Goal: Task Accomplishment & Management: Complete application form

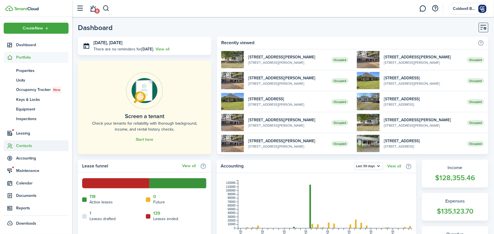
click at [27, 146] on span "Contacts" at bounding box center [42, 146] width 52 height 6
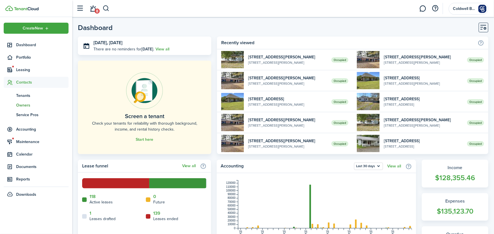
click at [26, 106] on span "Owners" at bounding box center [42, 105] width 52 height 6
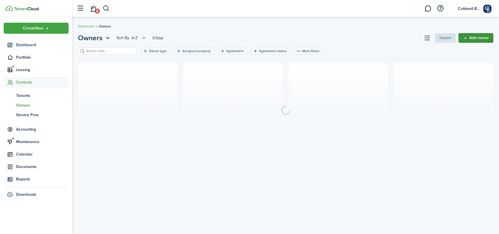
click at [476, 37] on link "Add owner" at bounding box center [475, 38] width 35 height 10
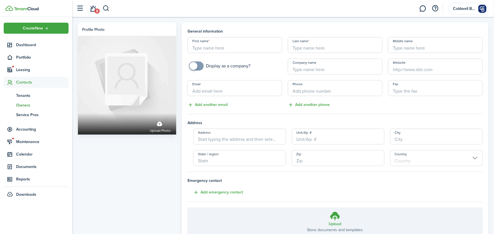
click at [231, 49] on input "First name" at bounding box center [235, 45] width 95 height 16
type input "[PERSON_NAME]"
type input "Bibby"
click at [319, 89] on input "+1" at bounding box center [335, 88] width 95 height 16
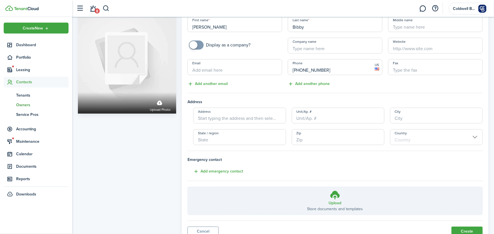
scroll to position [44, 0]
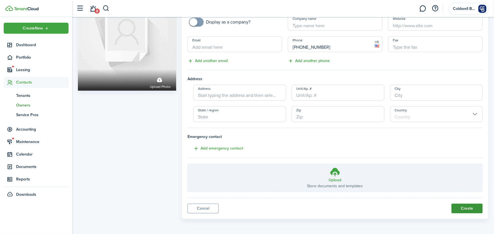
type input "[PHONE_NUMBER]"
click at [467, 208] on button "Create" at bounding box center [467, 209] width 31 height 10
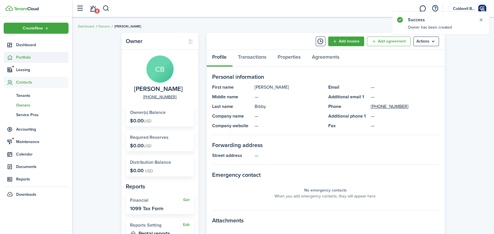
click at [26, 57] on span "Portfolio" at bounding box center [42, 57] width 52 height 6
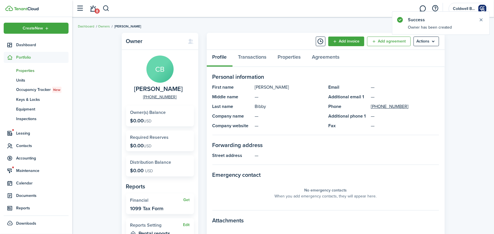
click at [31, 70] on span "Properties" at bounding box center [42, 71] width 52 height 6
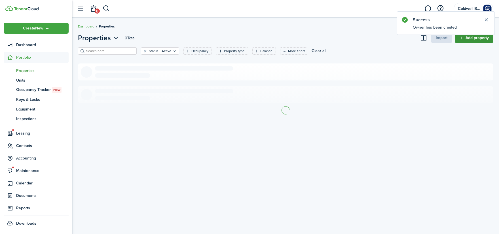
click at [475, 38] on link "Add property" at bounding box center [474, 38] width 39 height 10
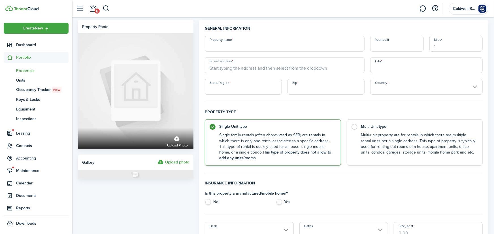
click at [223, 42] on input "Property name" at bounding box center [285, 44] width 160 height 16
type input "[STREET_ADDRESS]"
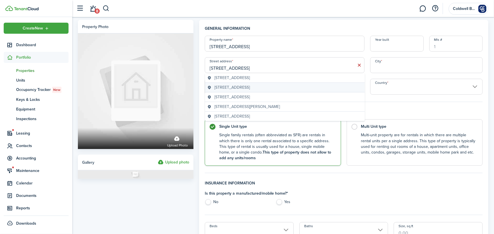
click at [250, 86] on span "[STREET_ADDRESS]" at bounding box center [232, 87] width 35 height 6
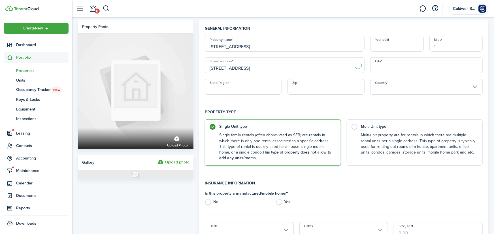
type input "[STREET_ADDRESS]"
type input "Monroe"
type input "LA"
type input "71203"
type input "[GEOGRAPHIC_DATA]"
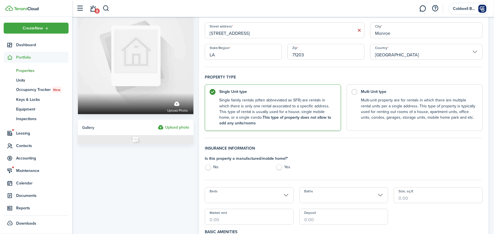
scroll to position [62, 0]
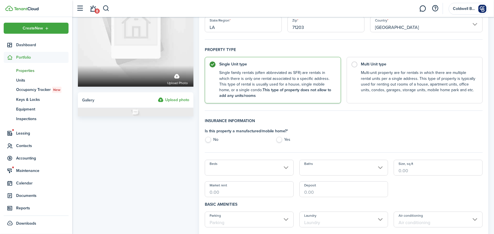
click at [209, 140] on label "No" at bounding box center [237, 141] width 65 height 9
radio input "true"
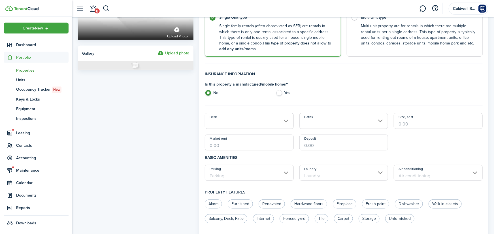
scroll to position [125, 0]
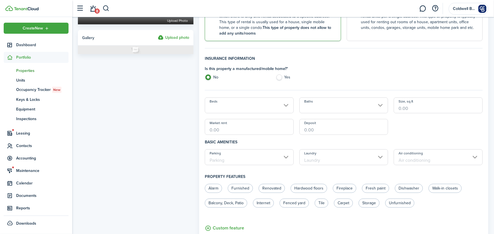
click at [260, 108] on input "Beds" at bounding box center [249, 106] width 89 height 16
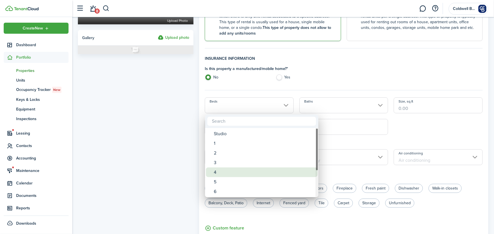
click at [221, 173] on div "4" at bounding box center [264, 173] width 100 height 10
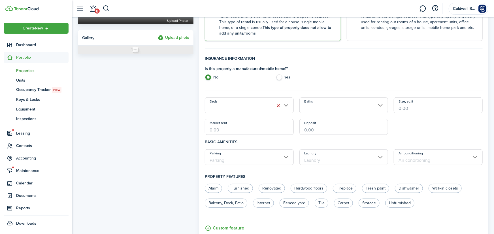
type input "4"
click at [339, 108] on input "Baths" at bounding box center [344, 106] width 89 height 16
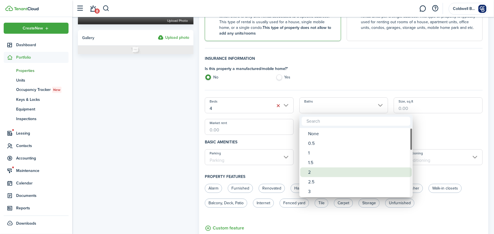
click at [315, 173] on div "2" at bounding box center [358, 173] width 100 height 10
type input "2"
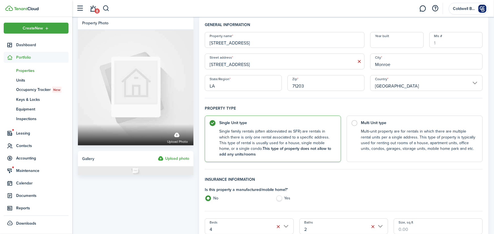
scroll to position [0, 0]
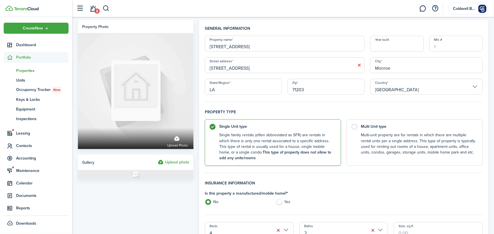
click at [404, 45] on input "Year built" at bounding box center [397, 44] width 53 height 16
type input "1969"
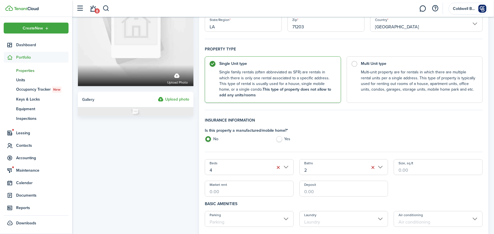
scroll to position [125, 0]
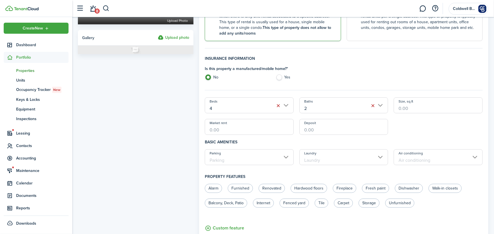
click at [419, 107] on input "Size, sq.ft" at bounding box center [438, 106] width 89 height 16
type input "2,058"
click at [223, 127] on input "Market rent" at bounding box center [249, 127] width 89 height 16
type input "$1,600.00"
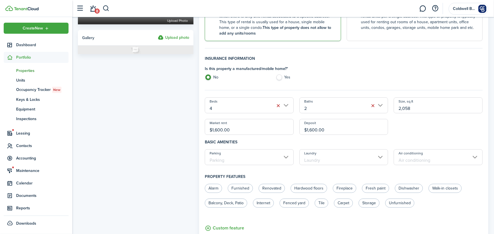
click at [239, 164] on input "Parking" at bounding box center [249, 157] width 89 height 16
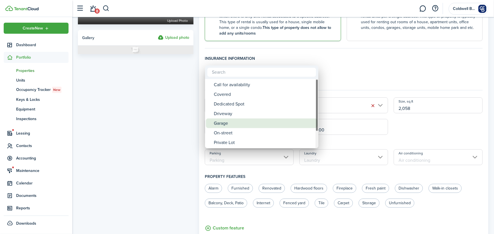
click at [225, 126] on div "Garage" at bounding box center [264, 124] width 100 height 10
type input "Garage"
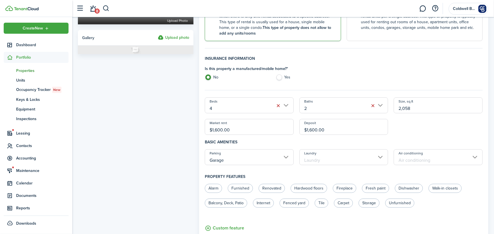
click at [320, 159] on input "Laundry" at bounding box center [344, 157] width 89 height 16
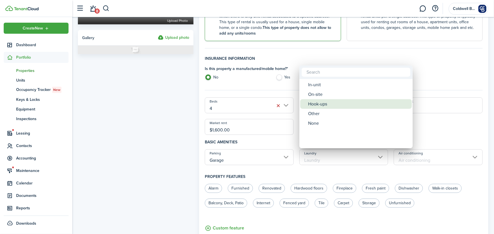
click at [326, 105] on div "Hook-ups" at bounding box center [358, 104] width 100 height 10
type input "Hook-ups"
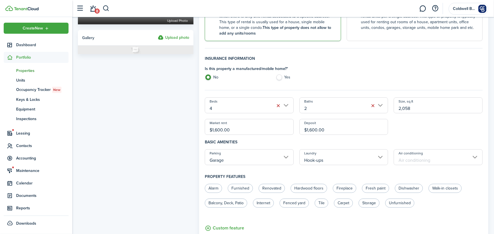
click at [409, 158] on input "Air conditioning" at bounding box center [438, 157] width 89 height 16
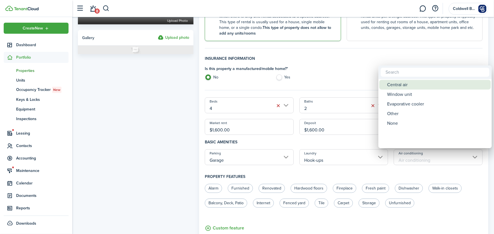
click at [405, 86] on div "Central air" at bounding box center [438, 85] width 100 height 10
type input "Central air"
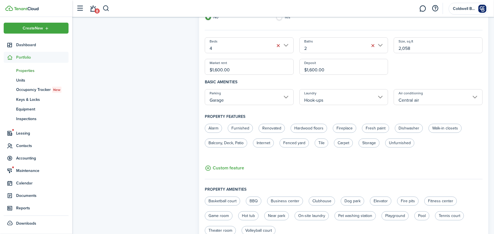
scroll to position [249, 0]
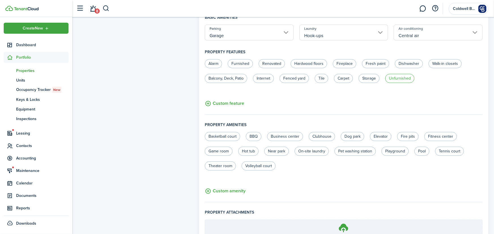
click at [404, 77] on label "Unfurnished" at bounding box center [400, 78] width 29 height 9
radio input "true"
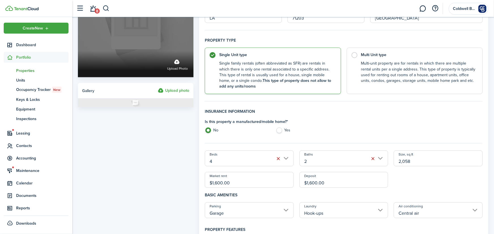
scroll to position [26, 0]
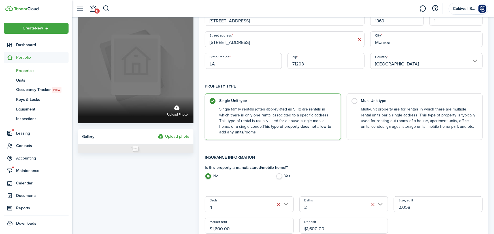
click at [179, 109] on label "Upload photo" at bounding box center [177, 110] width 21 height 15
click at [78, 97] on input "Upload photo" at bounding box center [78, 97] width 0 height 0
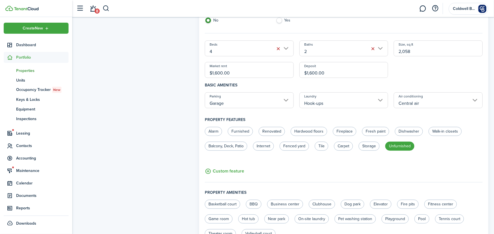
scroll to position [306, 0]
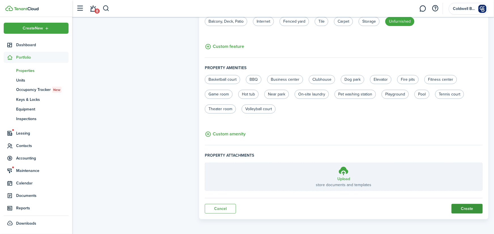
click at [471, 207] on button "Create" at bounding box center [467, 209] width 31 height 10
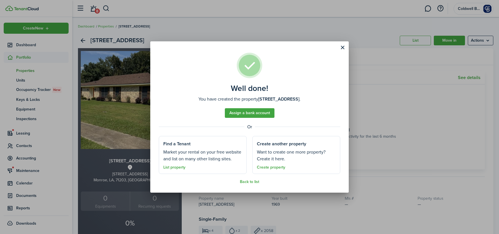
click at [342, 47] on button "Close modal" at bounding box center [343, 48] width 10 height 10
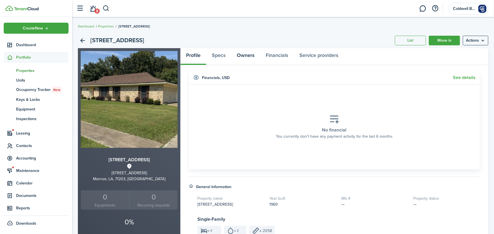
click at [251, 57] on link "Owners" at bounding box center [245, 56] width 29 height 17
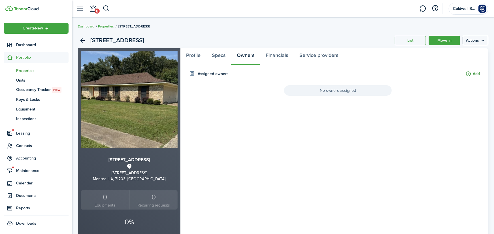
click at [473, 74] on button "Add" at bounding box center [473, 74] width 14 height 7
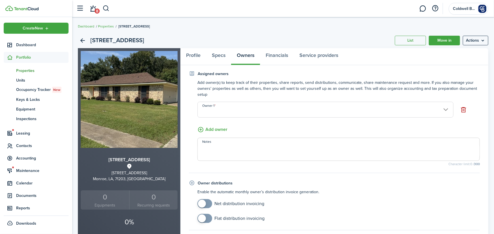
click at [225, 111] on input "Owner 1" at bounding box center [326, 110] width 256 height 16
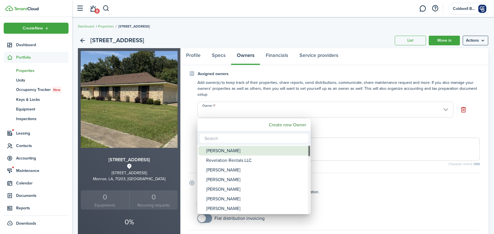
click at [219, 152] on div "[PERSON_NAME]" at bounding box center [256, 151] width 100 height 10
type input "[PERSON_NAME]"
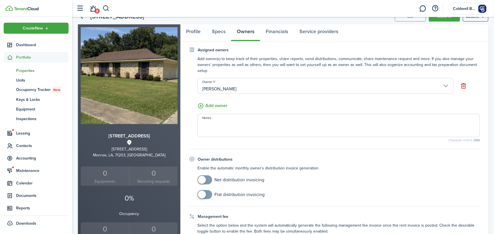
scroll to position [62, 0]
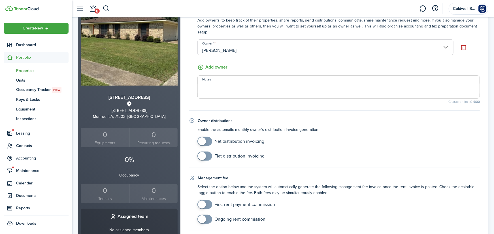
click at [226, 88] on textarea "Notes" at bounding box center [339, 89] width 282 height 14
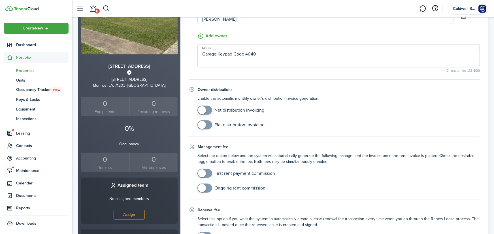
type textarea "Garage Keypad Code 4040"
click at [206, 107] on span at bounding box center [205, 110] width 6 height 9
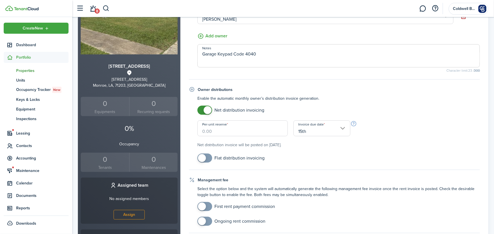
click at [258, 133] on input "Per-unit reserve" at bounding box center [243, 128] width 90 height 16
checkbox input "false"
click at [206, 113] on span at bounding box center [208, 110] width 8 height 8
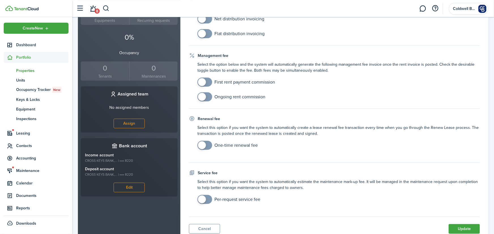
scroll to position [187, 0]
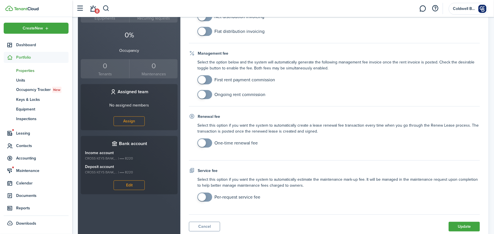
click at [203, 77] on span at bounding box center [202, 80] width 8 height 8
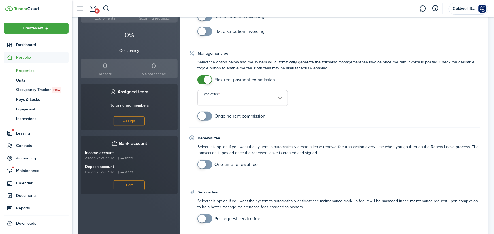
click at [227, 101] on input "Type of fee" at bounding box center [243, 98] width 90 height 16
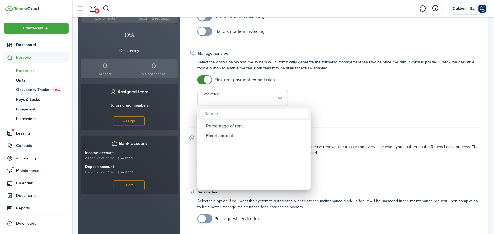
click at [201, 78] on div at bounding box center [247, 117] width 585 height 325
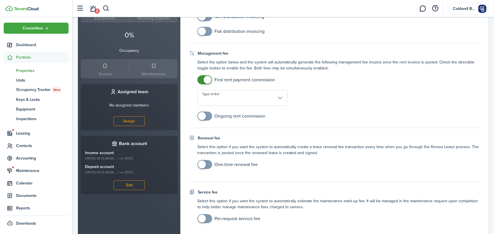
click at [202, 76] on span at bounding box center [205, 79] width 6 height 9
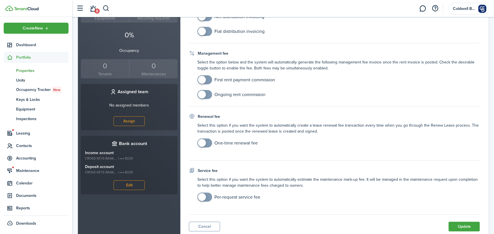
checkbox input "true"
click at [205, 79] on span at bounding box center [202, 80] width 8 height 8
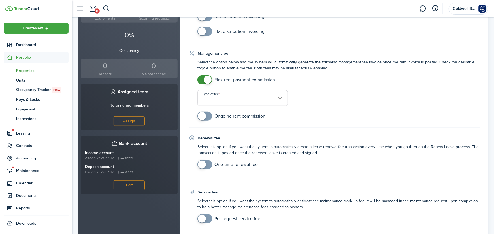
click at [231, 102] on input "Type of fee" at bounding box center [243, 98] width 90 height 16
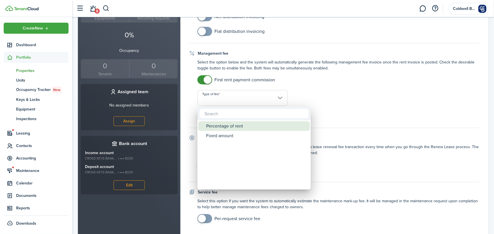
click at [225, 127] on div "Percentage of rent" at bounding box center [256, 126] width 100 height 10
type input "Percentage of rent"
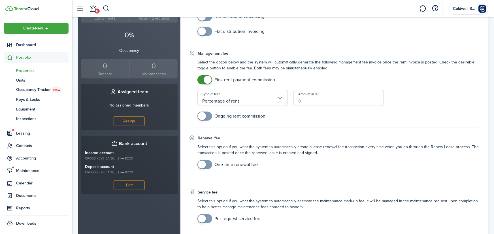
drag, startPoint x: 310, startPoint y: 101, endPoint x: 289, endPoint y: 102, distance: 21.6
click at [294, 102] on input "Amount in %" at bounding box center [339, 98] width 90 height 16
type input "8"
checkbox input "true"
click at [206, 115] on span at bounding box center [202, 116] width 8 height 8
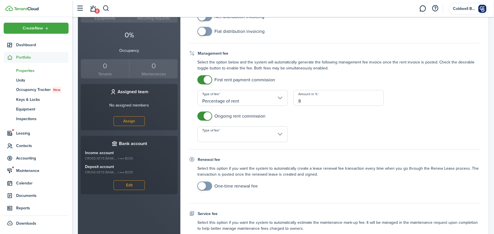
drag, startPoint x: 262, startPoint y: 134, endPoint x: 244, endPoint y: 139, distance: 19.4
click at [262, 134] on input "Type of fee" at bounding box center [243, 134] width 90 height 16
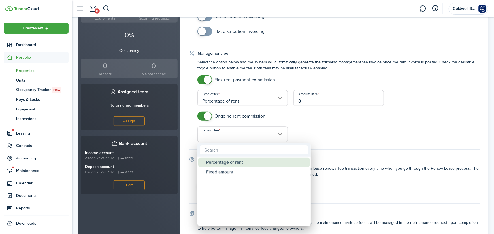
drag, startPoint x: 222, startPoint y: 164, endPoint x: 284, endPoint y: 153, distance: 62.7
click at [223, 164] on div "Percentage of rent" at bounding box center [256, 163] width 100 height 10
type input "Percentage of rent"
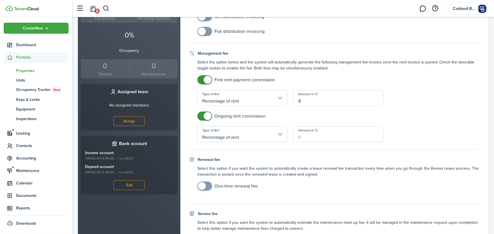
click at [312, 131] on input "Amount in %" at bounding box center [339, 134] width 90 height 16
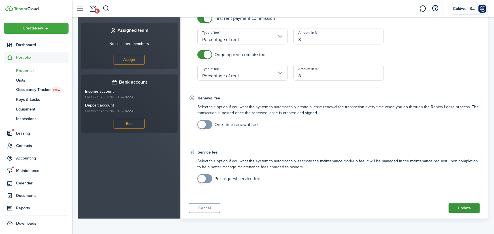
type input "8"
click at [472, 208] on button "Update" at bounding box center [464, 209] width 31 height 10
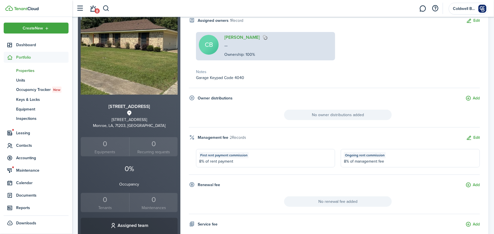
scroll to position [0, 0]
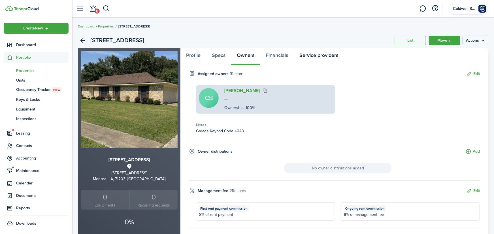
click at [324, 56] on link "Service providers" at bounding box center [319, 56] width 50 height 17
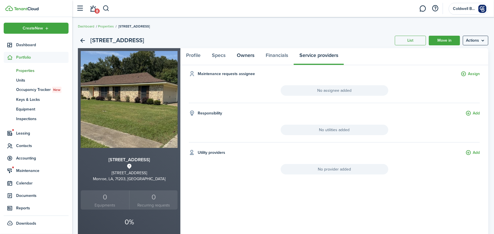
click at [247, 55] on link "Owners" at bounding box center [245, 56] width 29 height 17
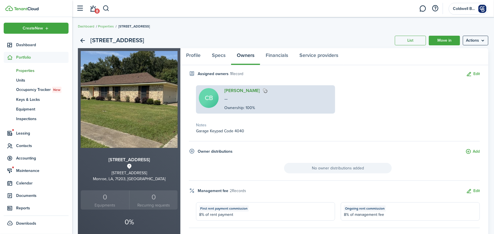
click at [238, 92] on link "[PERSON_NAME]" at bounding box center [242, 90] width 35 height 5
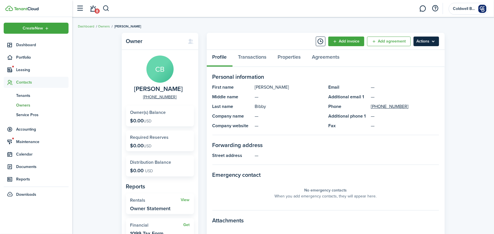
click at [438, 39] on menu-btn "Actions" at bounding box center [427, 42] width 26 height 10
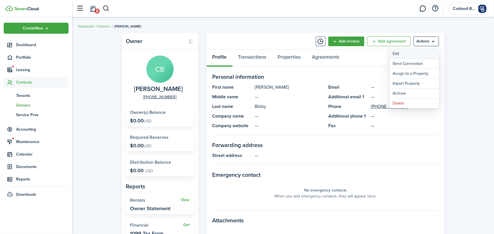
click at [416, 52] on link "Edit" at bounding box center [415, 54] width 50 height 10
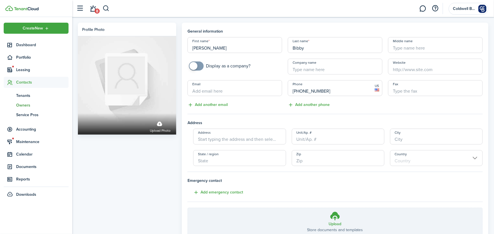
click at [219, 89] on input "Email" at bounding box center [235, 88] width 95 height 16
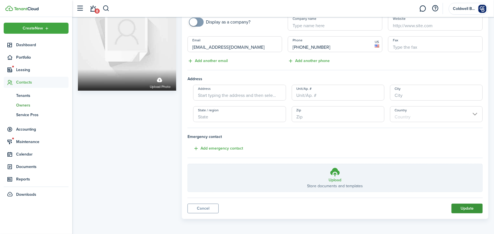
type input "[EMAIL_ADDRESS][DOMAIN_NAME]"
click at [466, 210] on button "Update" at bounding box center [467, 209] width 31 height 10
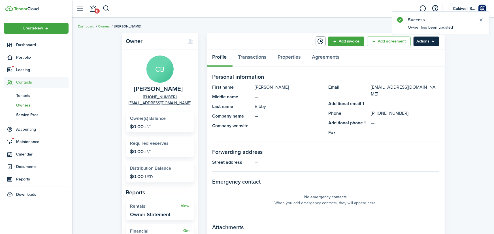
click at [426, 40] on menu-btn "Actions" at bounding box center [427, 42] width 26 height 10
click at [263, 37] on panel-main-header "Add invoice Add agreement Actions" at bounding box center [326, 41] width 238 height 17
click at [483, 20] on button "Close notify" at bounding box center [482, 20] width 8 height 8
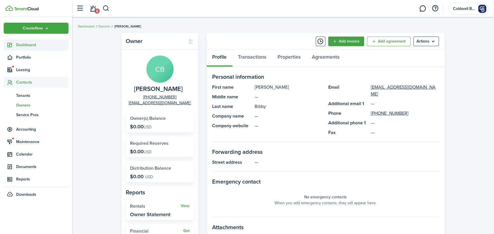
click at [30, 43] on span "Dashboard" at bounding box center [42, 45] width 52 height 6
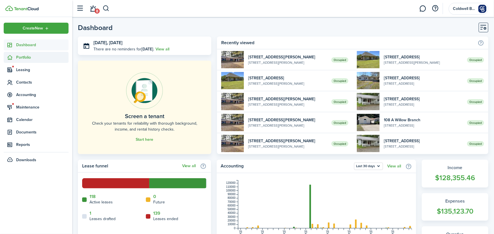
click at [24, 58] on span "Portfolio" at bounding box center [42, 57] width 52 height 6
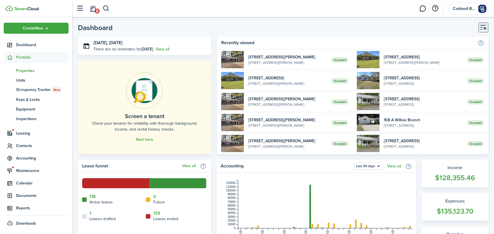
click at [25, 71] on span "Properties" at bounding box center [42, 71] width 52 height 6
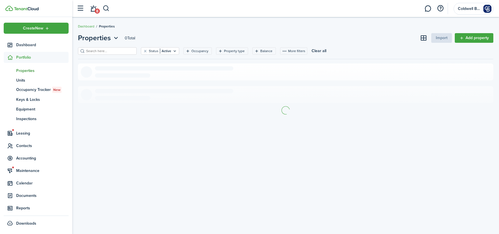
click at [114, 52] on input "search" at bounding box center [110, 50] width 50 height 5
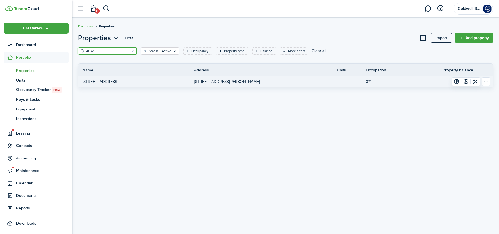
type input "40 w"
click at [107, 81] on p "[STREET_ADDRESS]" at bounding box center [100, 82] width 35 height 6
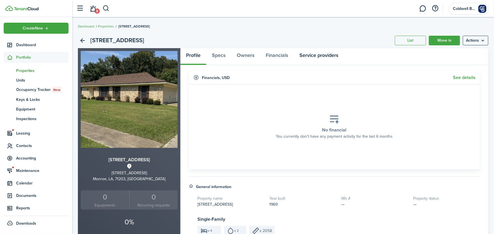
click at [329, 58] on link "Service providers" at bounding box center [319, 56] width 50 height 17
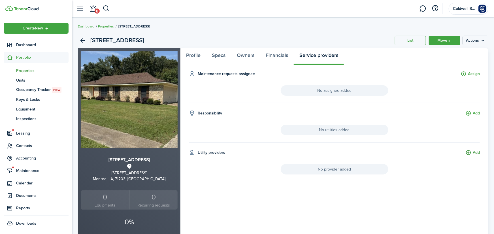
click at [478, 151] on button "Add" at bounding box center [473, 153] width 14 height 7
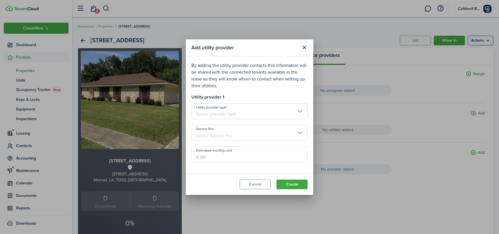
click at [209, 112] on input "Utility provider type" at bounding box center [249, 111] width 116 height 16
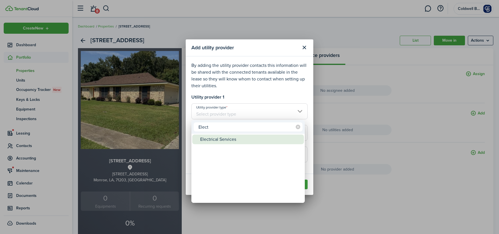
type input "Elect"
click at [212, 142] on div "Electrical Services" at bounding box center [250, 140] width 100 height 10
type input "Electrical Services"
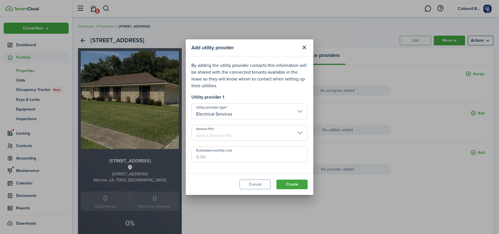
click at [219, 136] on input "Service Pro" at bounding box center [249, 133] width 116 height 16
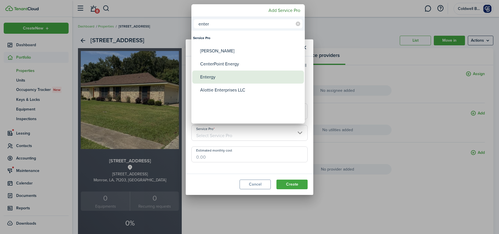
type input "enter"
click at [221, 78] on div "Entergy" at bounding box center [250, 77] width 100 height 13
type input "Entergy"
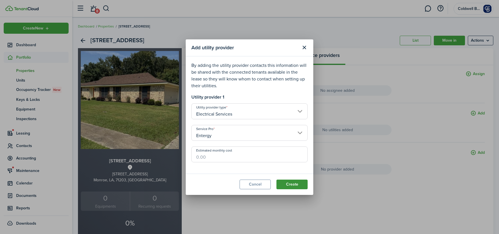
click at [296, 183] on button "Create" at bounding box center [291, 185] width 31 height 10
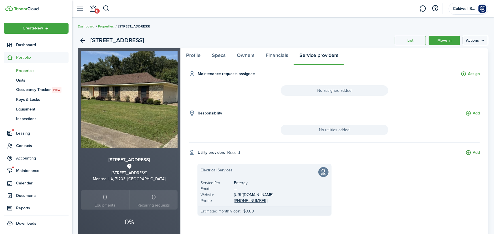
click at [475, 152] on button "Add" at bounding box center [473, 153] width 14 height 7
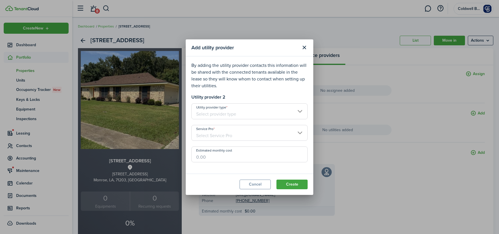
click at [221, 116] on input "Utility provider type" at bounding box center [249, 111] width 116 height 16
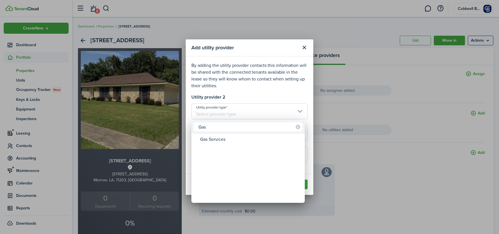
type input "Gas"
click at [219, 141] on div "Gas Services" at bounding box center [250, 140] width 100 height 10
type input "Gas Services"
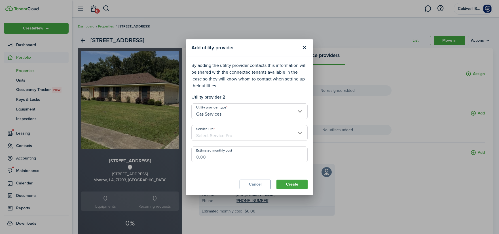
click at [219, 135] on input "Service Pro" at bounding box center [249, 133] width 116 height 16
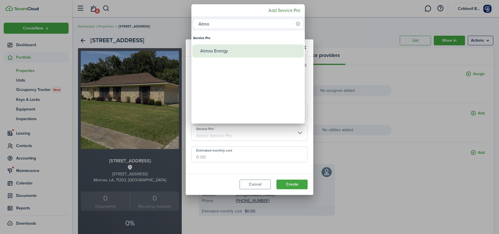
type input "Atmo"
click at [230, 52] on div "Atmos Energy" at bounding box center [250, 51] width 100 height 13
type input "Atmos Energy"
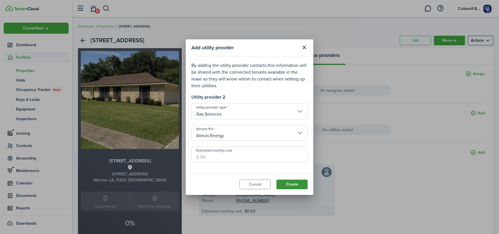
click at [295, 184] on button "Create" at bounding box center [291, 185] width 31 height 10
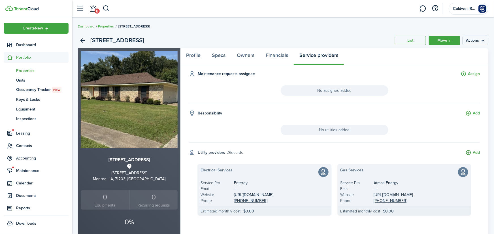
click at [475, 154] on button "Add" at bounding box center [473, 153] width 14 height 7
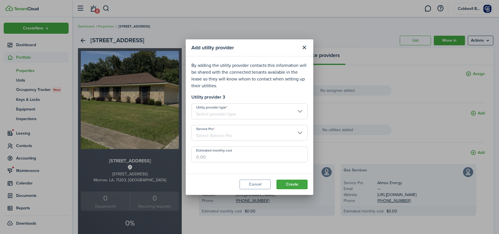
click at [211, 111] on input "Utility provider type" at bounding box center [249, 111] width 116 height 16
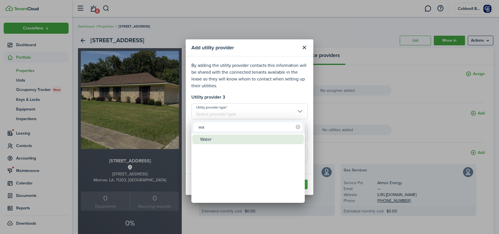
type input "wa"
click at [211, 142] on div "Water" at bounding box center [250, 140] width 100 height 10
type input "Water"
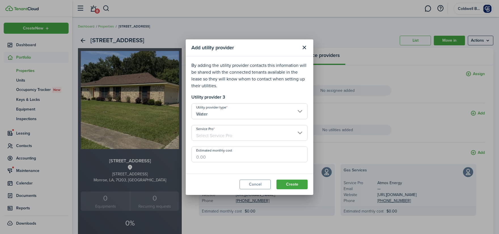
click at [223, 138] on input "Service Pro" at bounding box center [249, 133] width 116 height 16
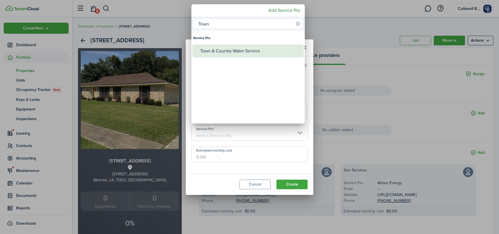
type input "Town"
click at [232, 52] on div "Town & Country Water Service" at bounding box center [250, 51] width 100 height 13
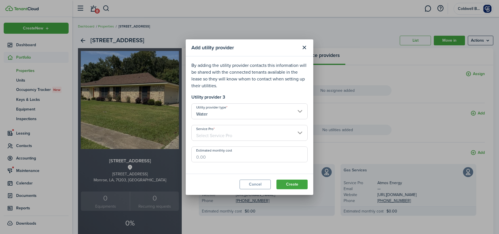
type input "Town & Country Water Service"
click at [293, 182] on button "Create" at bounding box center [291, 185] width 31 height 10
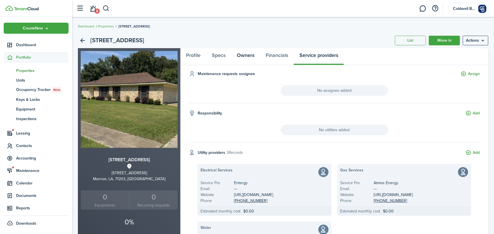
click at [245, 55] on link "Owners" at bounding box center [245, 56] width 29 height 17
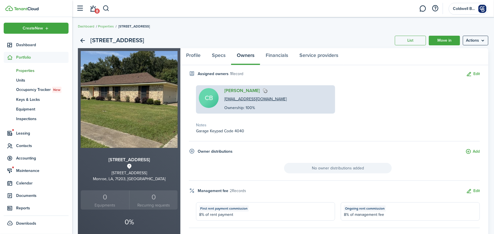
click at [233, 90] on link "[PERSON_NAME]" at bounding box center [242, 90] width 35 height 5
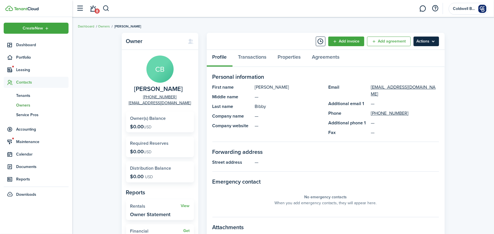
click at [419, 43] on menu-btn "Actions" at bounding box center [427, 42] width 26 height 10
click at [262, 35] on panel-main-header "Add invoice Add agreement Actions" at bounding box center [326, 41] width 238 height 17
click at [28, 42] on link "Dashboard" at bounding box center [36, 44] width 65 height 11
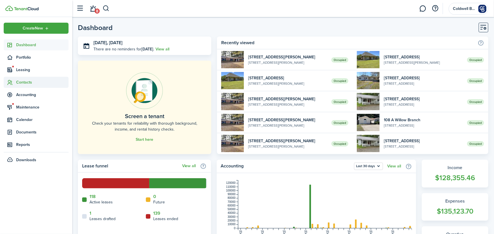
click at [20, 83] on span "Contacts" at bounding box center [42, 82] width 52 height 6
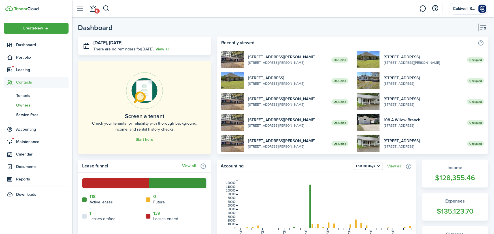
click at [28, 103] on span "Owners" at bounding box center [42, 105] width 52 height 6
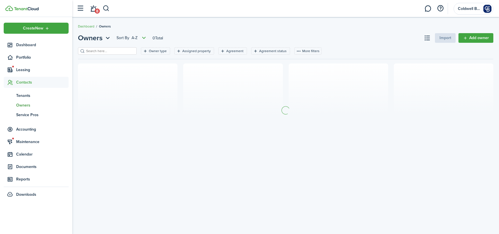
click at [114, 55] on filter-search at bounding box center [107, 50] width 59 height 7
click at [115, 52] on input "search" at bounding box center [110, 50] width 50 height 5
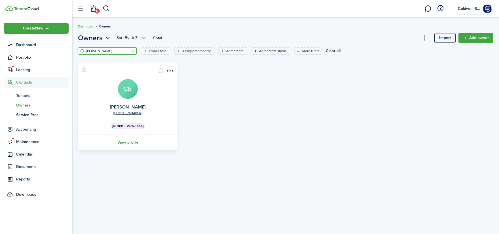
type input "[PERSON_NAME]"
click at [129, 142] on link "View profile" at bounding box center [127, 143] width 101 height 16
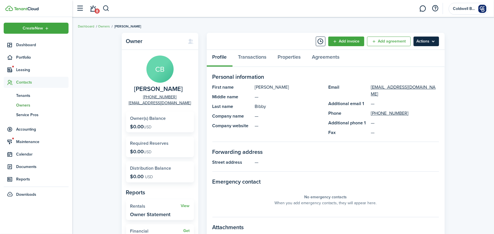
click at [428, 44] on menu-btn "Actions" at bounding box center [427, 42] width 26 height 10
drag, startPoint x: 286, startPoint y: 34, endPoint x: 248, endPoint y: 45, distance: 39.7
click at [285, 33] on panel-main-header "Add invoice Add agreement Actions" at bounding box center [326, 41] width 238 height 17
drag, startPoint x: 177, startPoint y: 89, endPoint x: 141, endPoint y: 88, distance: 36.6
click at [141, 88] on span "[PERSON_NAME]" at bounding box center [158, 89] width 49 height 7
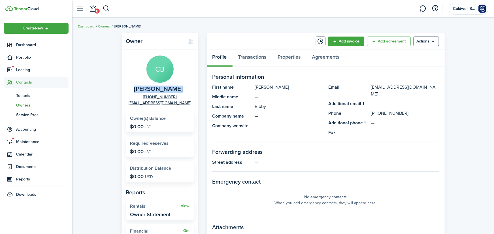
copy span "[PERSON_NAME]"
click at [24, 45] on span "Dashboard" at bounding box center [42, 45] width 52 height 6
